Goal: Information Seeking & Learning: Understand process/instructions

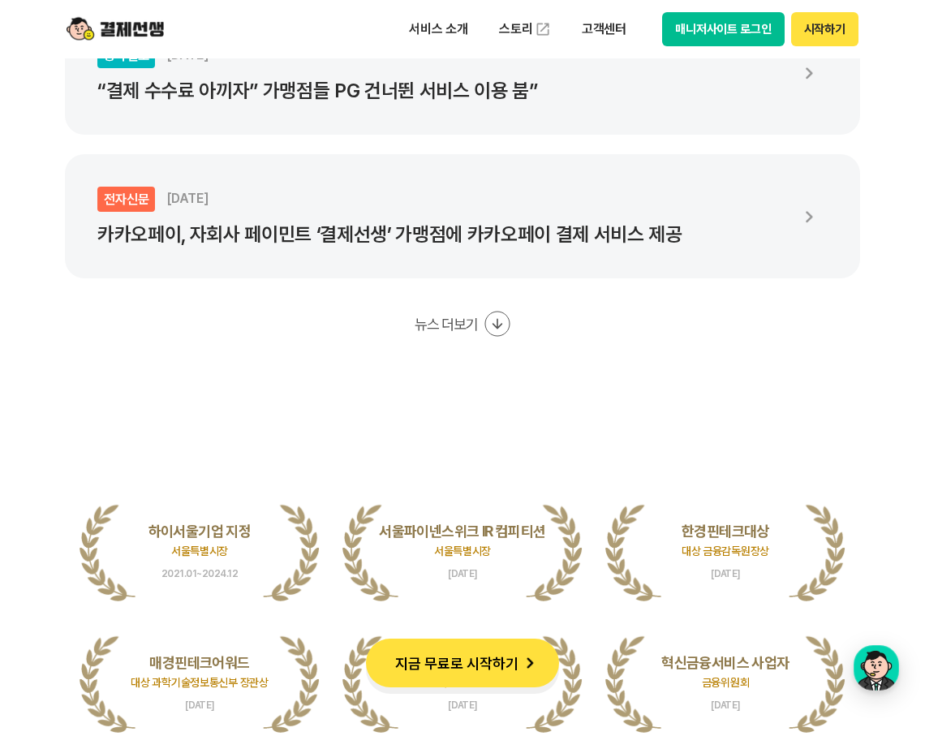
scroll to position [3247, 0]
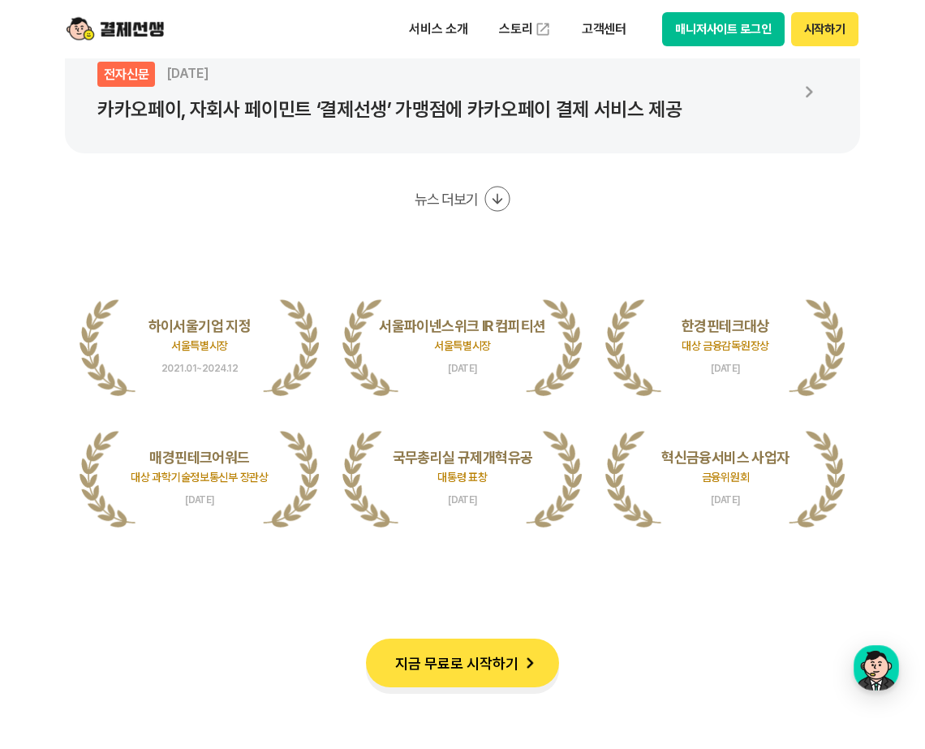
click at [488, 664] on button "지금 무료로 시작하기" at bounding box center [462, 663] width 193 height 49
click at [428, 28] on p "서비스 소개" at bounding box center [439, 29] width 82 height 29
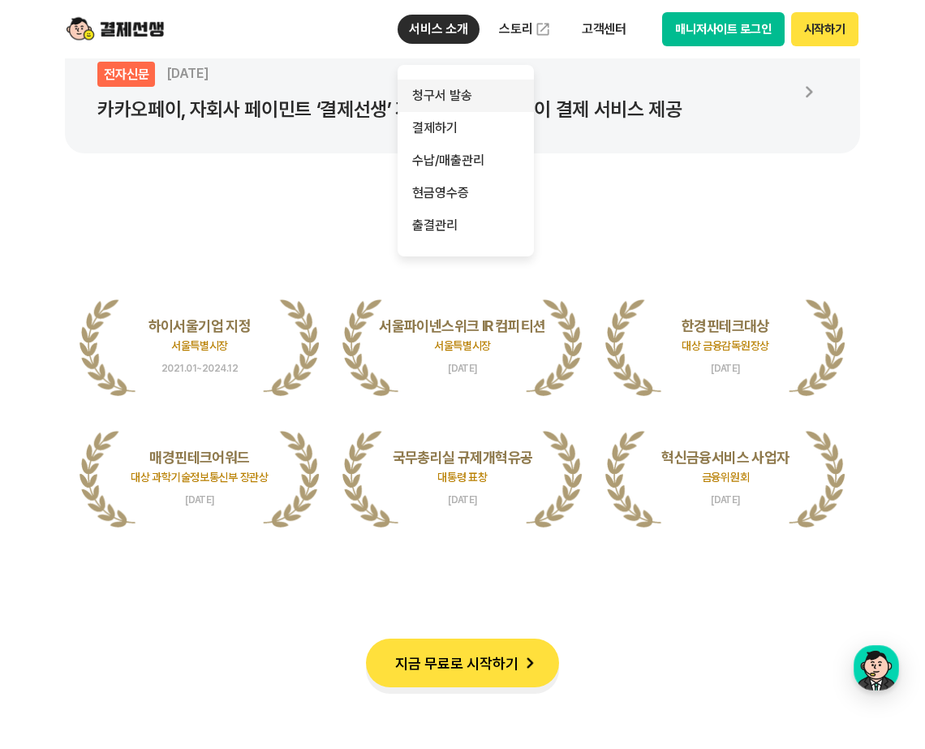
click at [479, 97] on link "청구서 발송" at bounding box center [466, 96] width 136 height 32
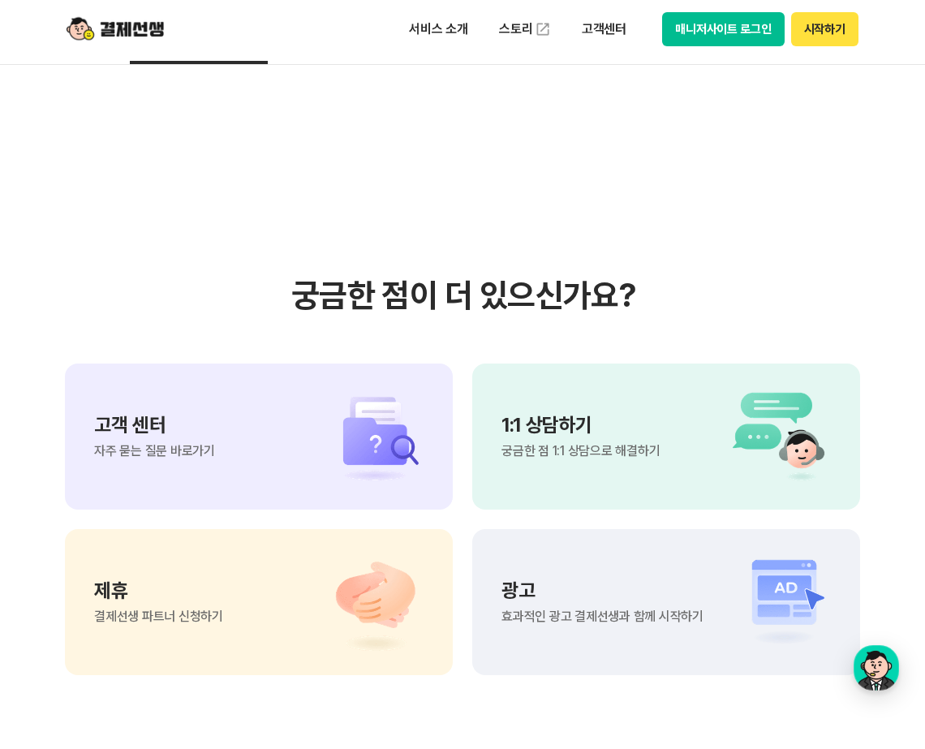
scroll to position [3664, 0]
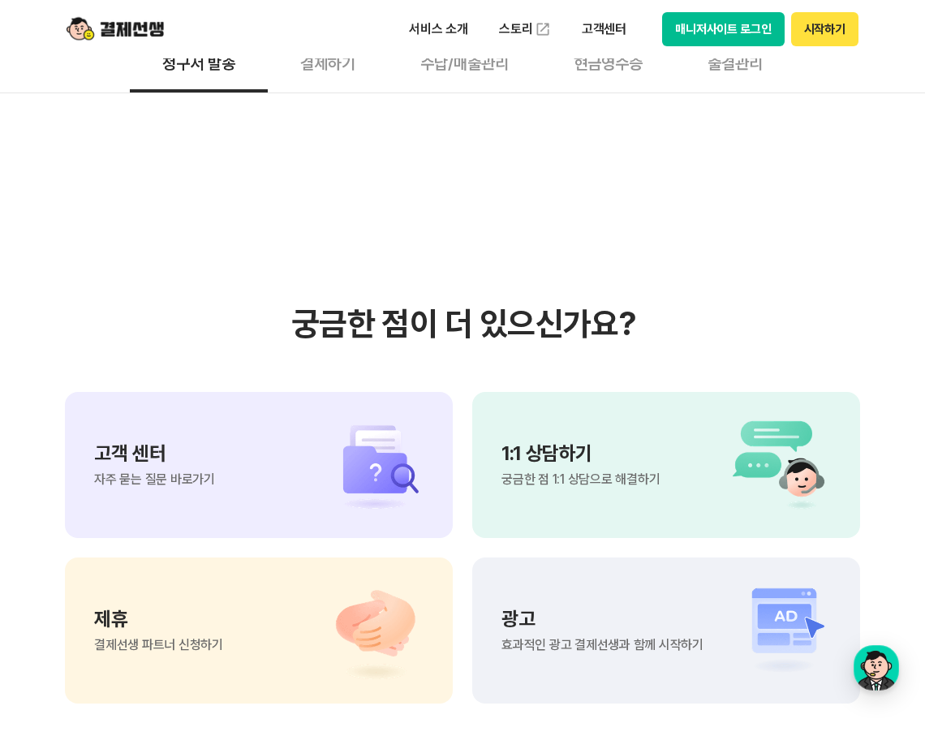
click at [640, 473] on span "궁금한 점 1:1 상담으로 해결하기" at bounding box center [581, 479] width 158 height 13
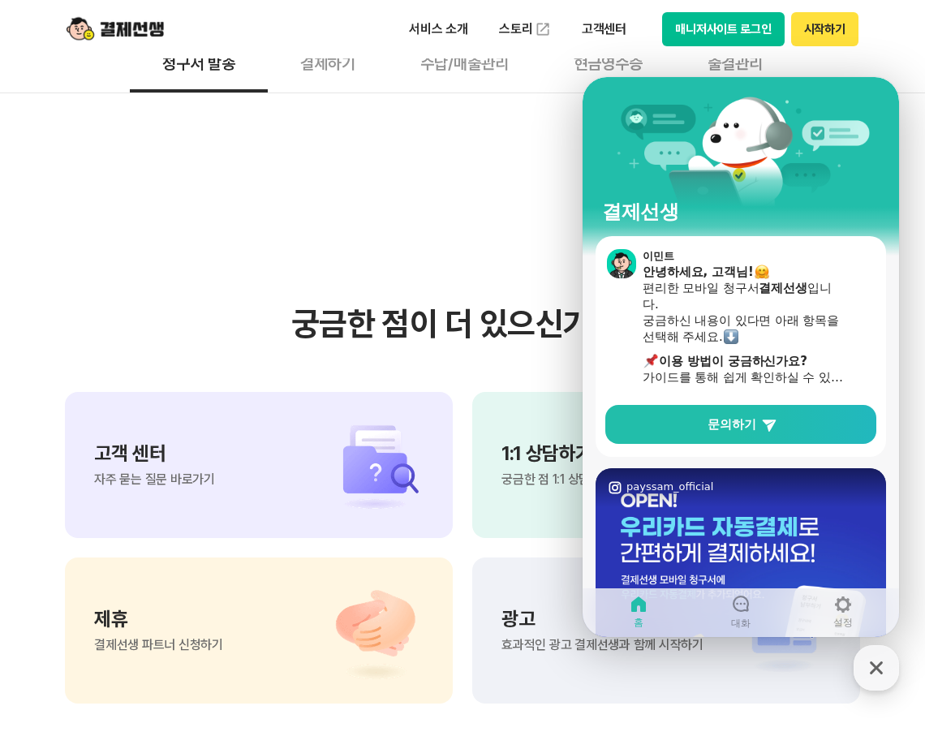
click at [250, 615] on section "궁금한 점이 더 있으신가요? 고객 센터 자주 묻는 질문 바로가기 1:1 상담하기 궁금한 점 1:1 상담으로 해결하기 제휴 결제선생 파트너 신청…" at bounding box center [462, 503] width 925 height 821
click at [250, 392] on div "고객 센터 자주 묻는 질문 바로가기" at bounding box center [259, 465] width 388 height 146
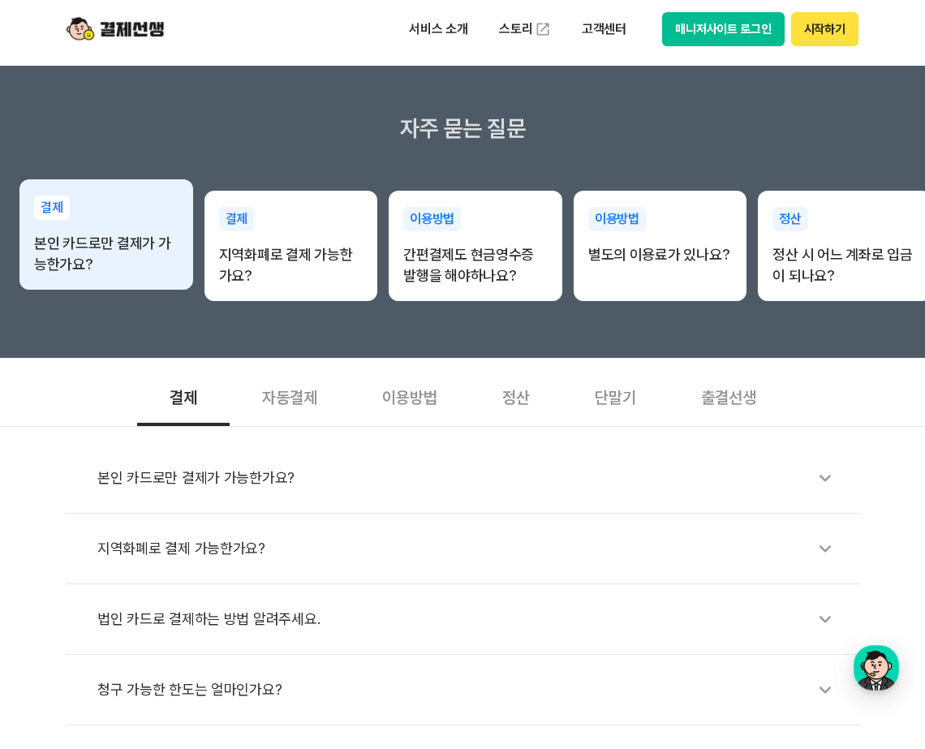
scroll to position [244, 0]
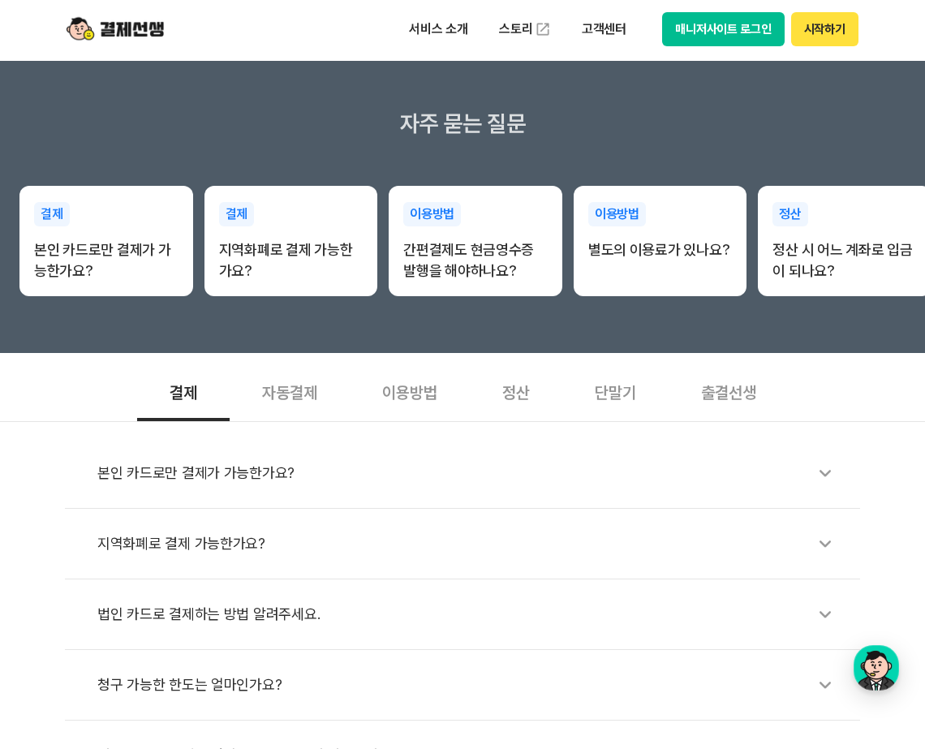
click at [548, 401] on div "정산" at bounding box center [516, 391] width 93 height 60
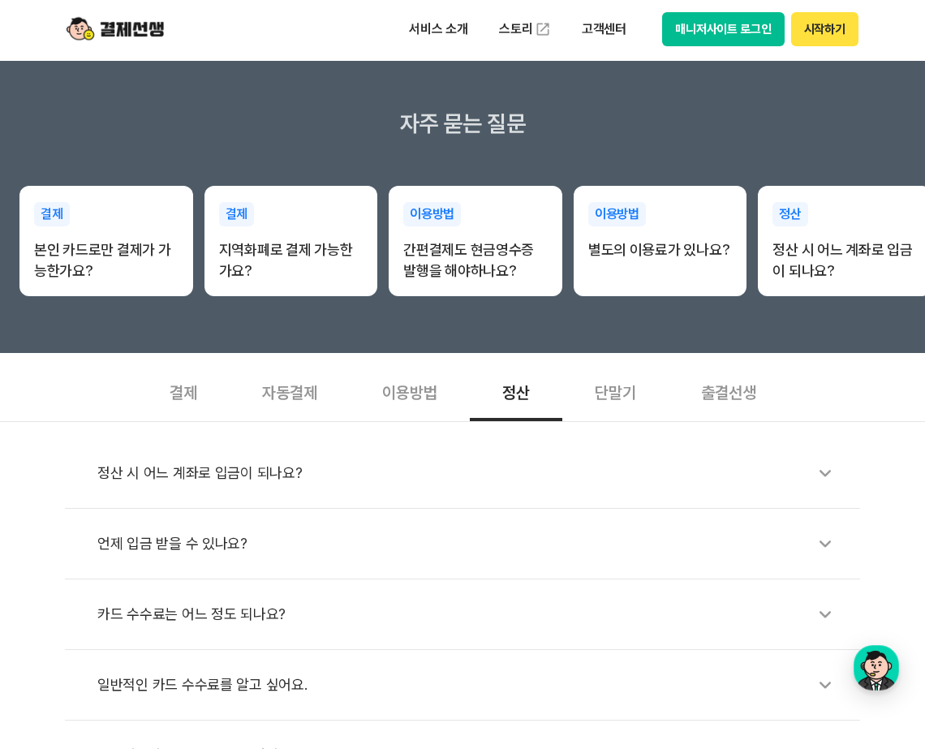
click at [436, 397] on div "이용방법" at bounding box center [410, 391] width 120 height 60
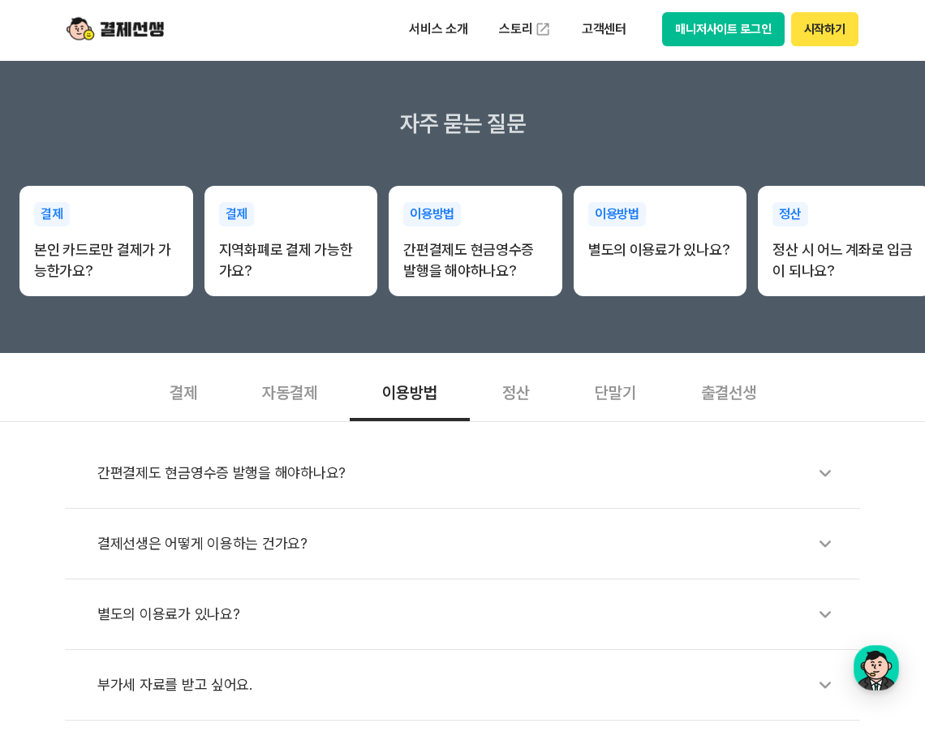
click at [324, 613] on div "별도의 이용료가 있나요?" at bounding box center [470, 614] width 747 height 37
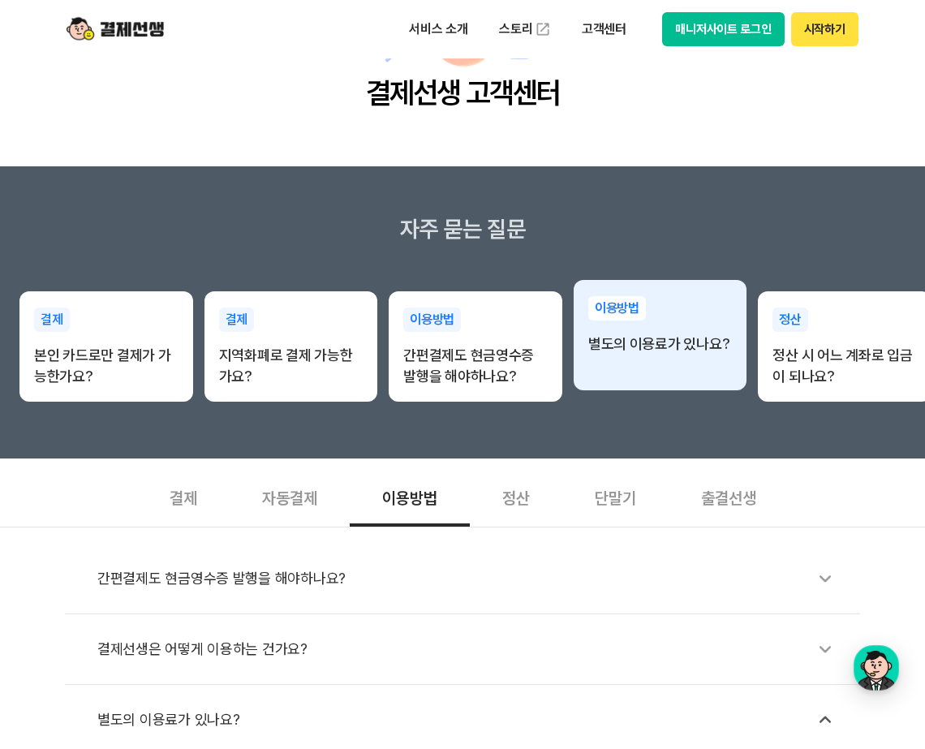
scroll to position [0, 0]
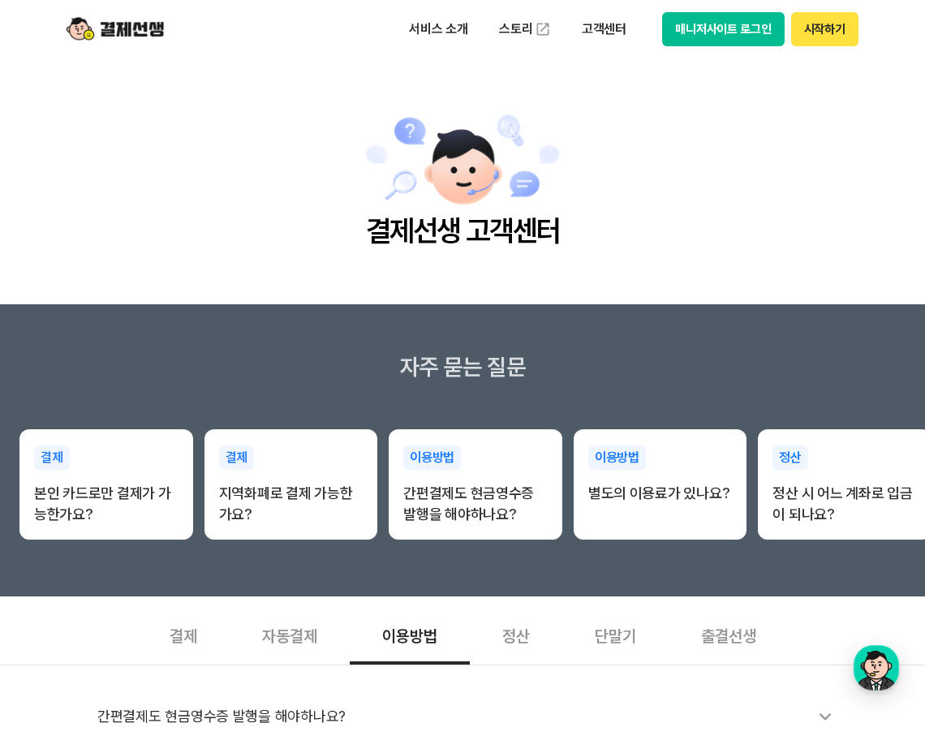
click at [718, 645] on div "출결선생" at bounding box center [729, 635] width 120 height 60
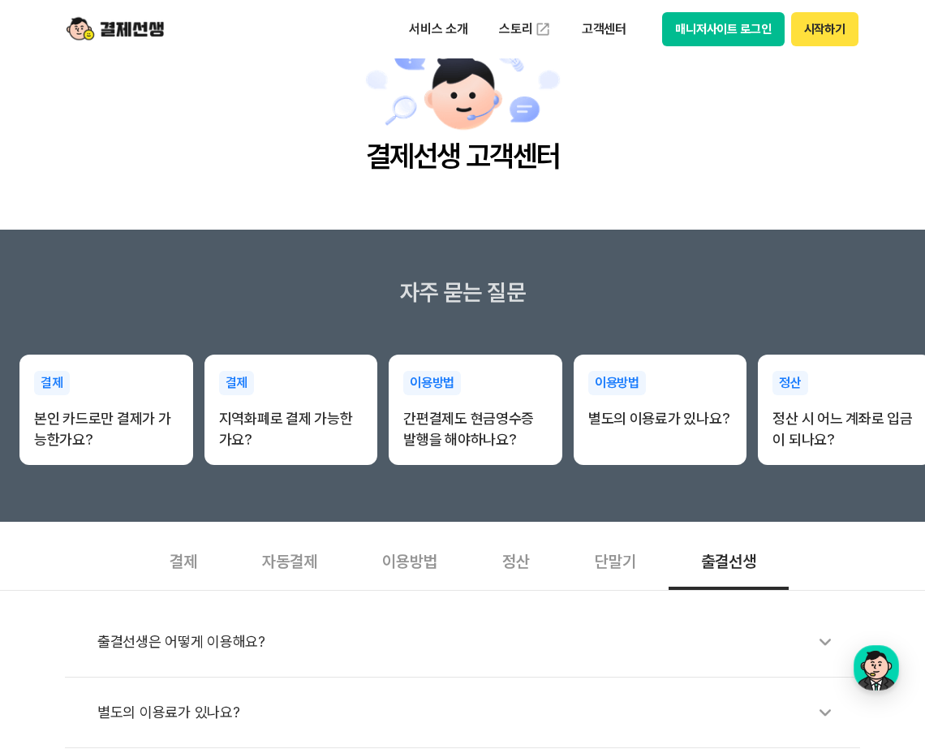
scroll to position [325, 0]
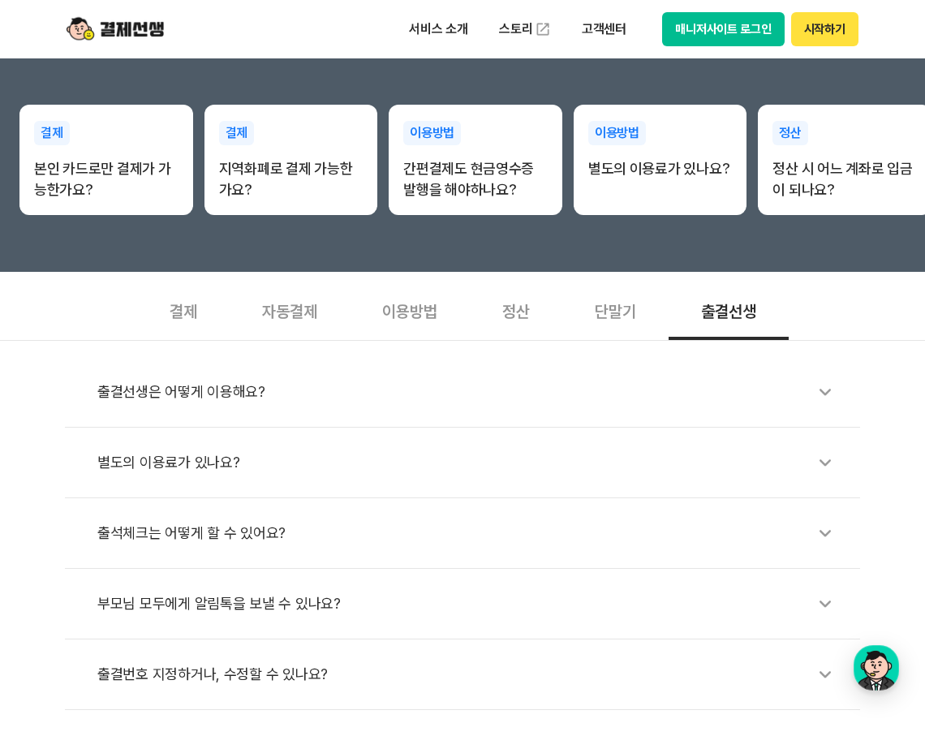
click at [162, 392] on div "출결선생은 어떻게 이용해요?" at bounding box center [470, 391] width 747 height 37
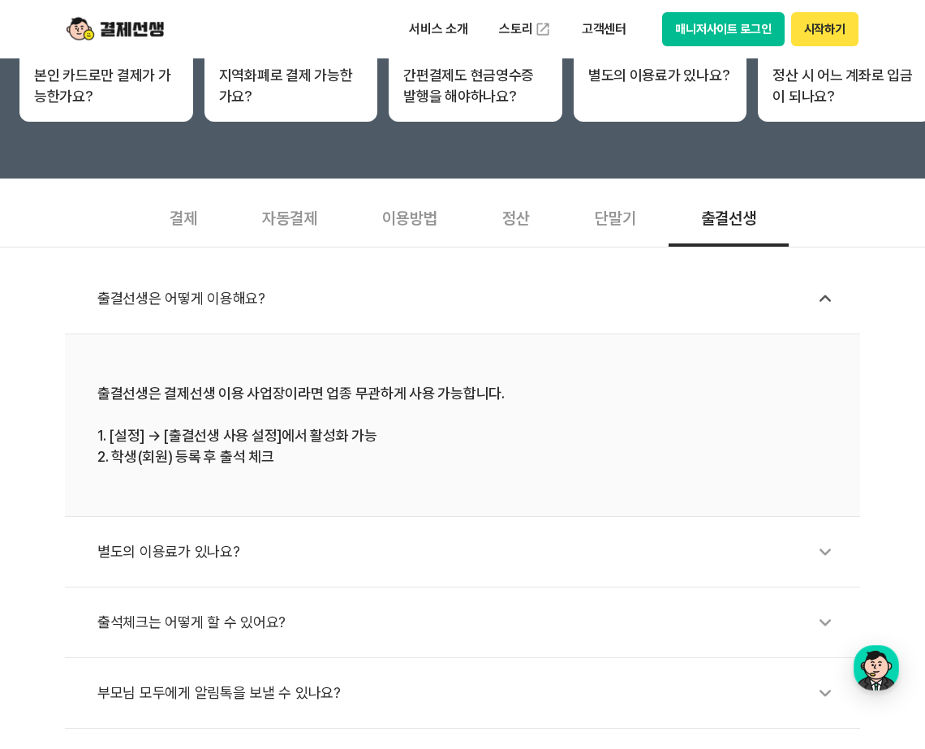
scroll to position [568, 0]
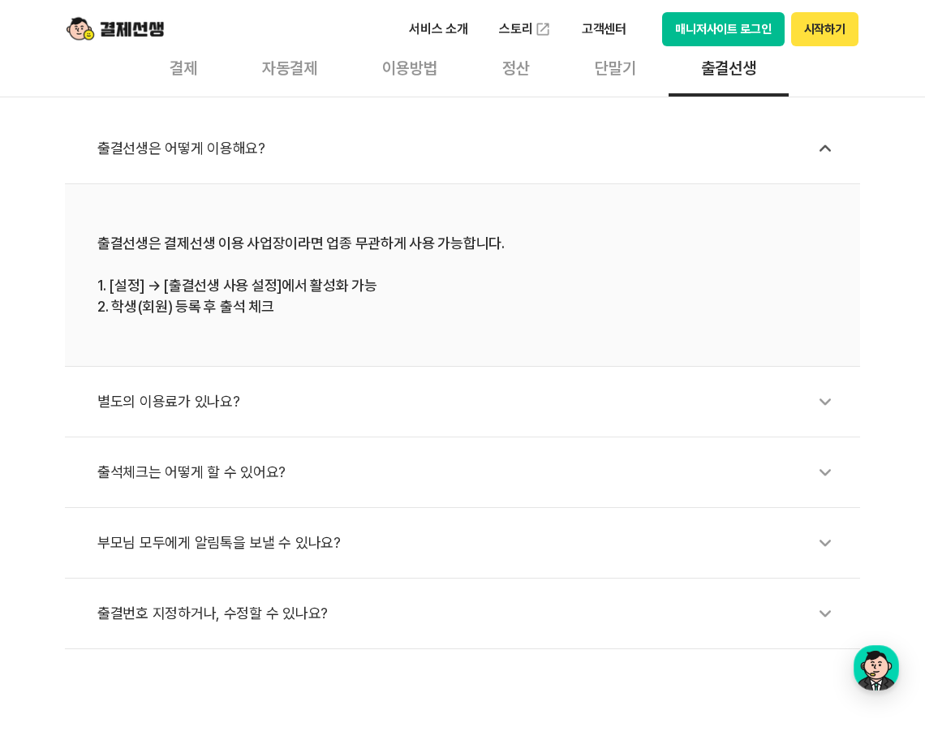
click at [192, 492] on li "출석체크는 어떻게 할 수 있어요?" at bounding box center [463, 473] width 796 height 71
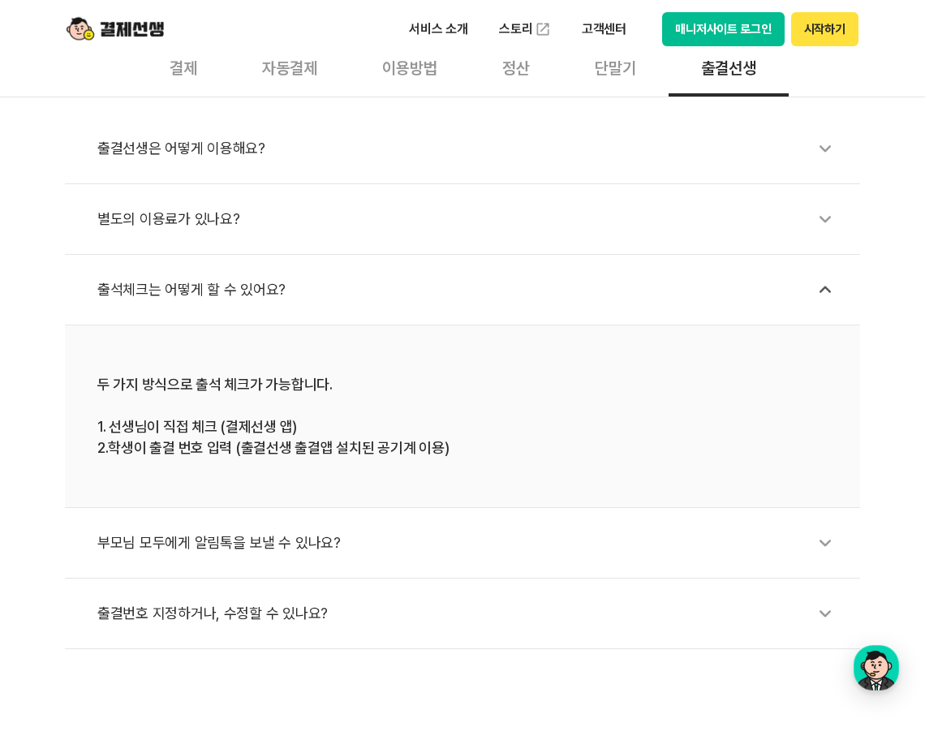
click at [353, 217] on div "별도의 이용료가 있나요?" at bounding box center [470, 219] width 747 height 37
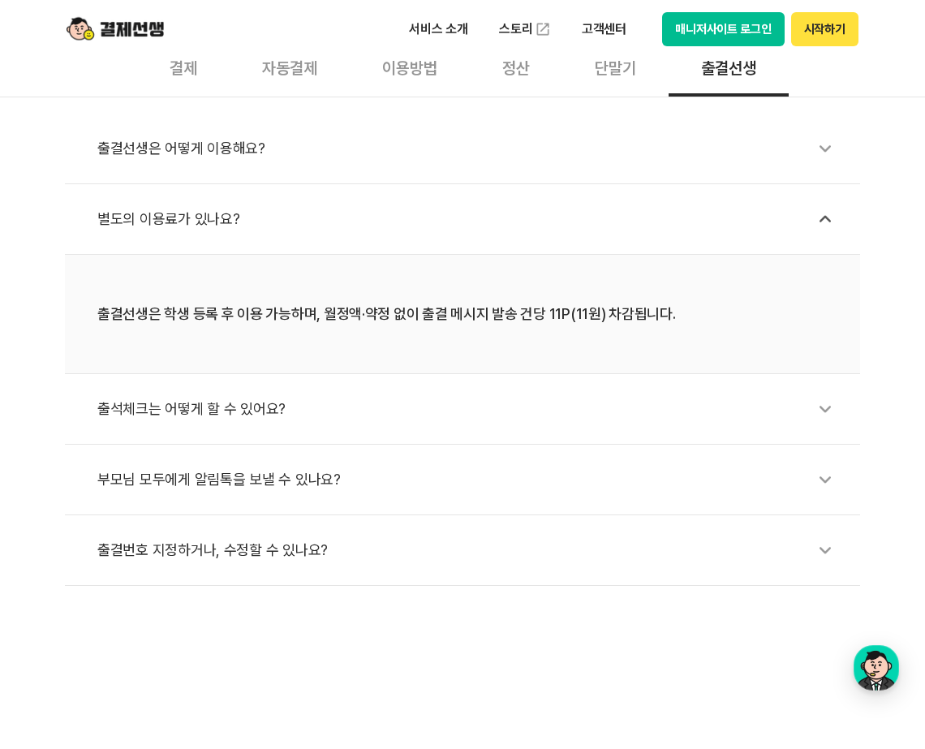
click at [136, 27] on img at bounding box center [115, 29] width 97 height 31
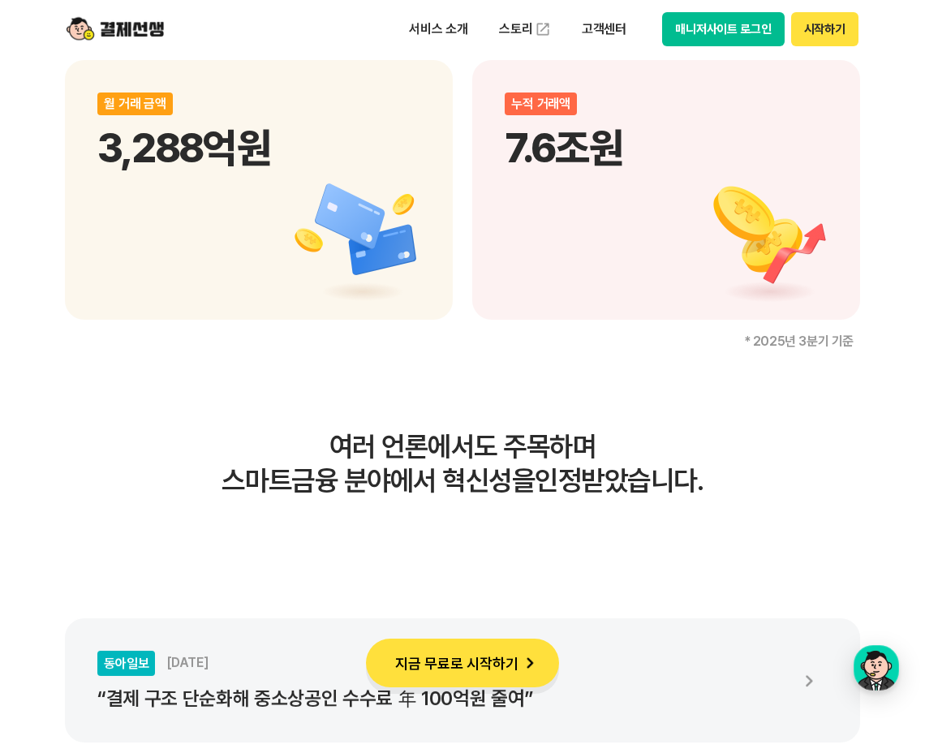
scroll to position [2679, 0]
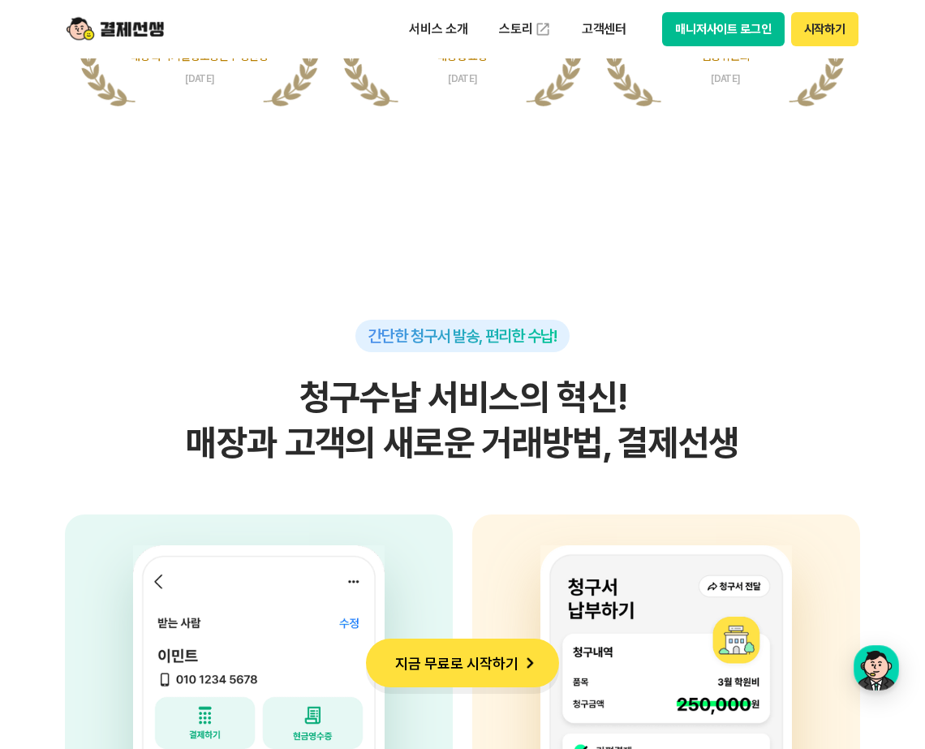
click at [174, 351] on div "간단한 청구서 발송, 편리한 수납! 청구수납 서비스의 혁신! 매장과 고객의 새로운 거래방법, 결제선생 사업자 고객의 휴대전화번호, 금액, 사유…" at bounding box center [463, 725] width 796 height 810
